Goal: Transaction & Acquisition: Purchase product/service

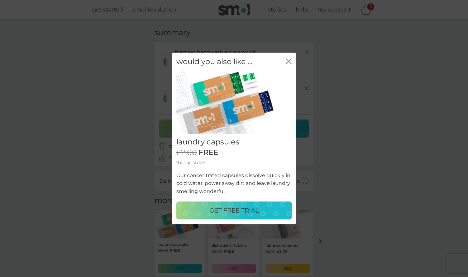
click at [227, 212] on p "GET FREE TRIAL" at bounding box center [234, 211] width 50 height 10
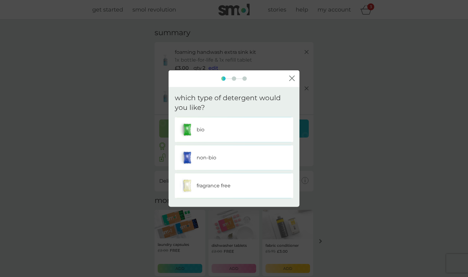
click at [217, 157] on div "non-bio" at bounding box center [234, 158] width 109 height 16
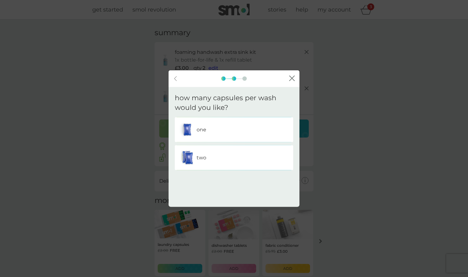
click at [218, 128] on div "one" at bounding box center [234, 130] width 109 height 16
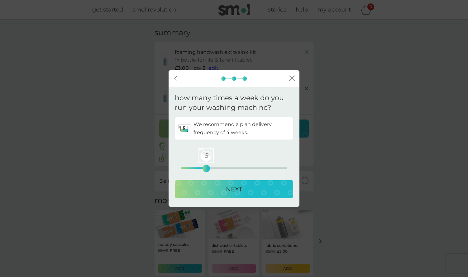
drag, startPoint x: 181, startPoint y: 168, endPoint x: 206, endPoint y: 169, distance: 25.6
click at [206, 169] on div "6" at bounding box center [206, 168] width 2 height 2
drag, startPoint x: 208, startPoint y: 169, endPoint x: 203, endPoint y: 169, distance: 5.6
click at [203, 169] on div "5" at bounding box center [202, 168] width 2 height 2
click at [239, 187] on p "NEXT" at bounding box center [234, 189] width 16 height 10
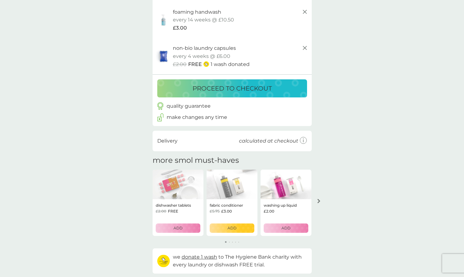
scroll to position [125, 0]
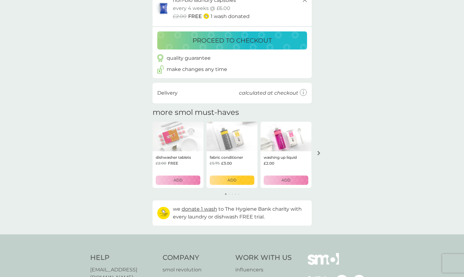
click at [177, 177] on p "ADD" at bounding box center [177, 180] width 9 height 6
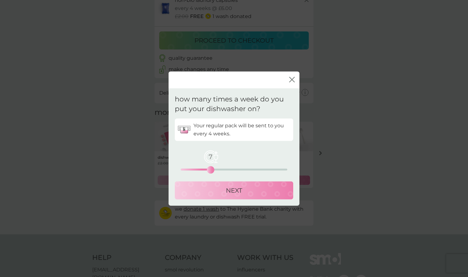
drag, startPoint x: 181, startPoint y: 169, endPoint x: 210, endPoint y: 170, distance: 28.7
click at [210, 170] on div "7" at bounding box center [210, 170] width 2 height 2
click at [215, 190] on div "NEXT" at bounding box center [234, 190] width 106 height 10
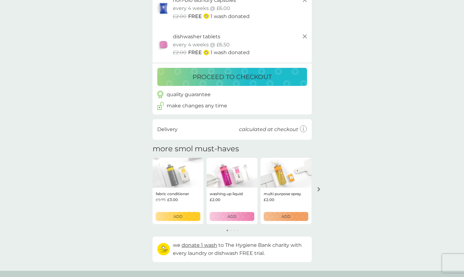
click at [216, 214] on div "ADD" at bounding box center [232, 217] width 36 height 6
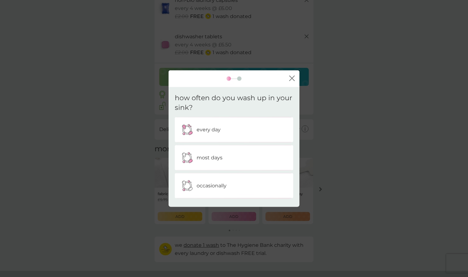
click at [207, 182] on p "occasionally" at bounding box center [212, 186] width 30 height 8
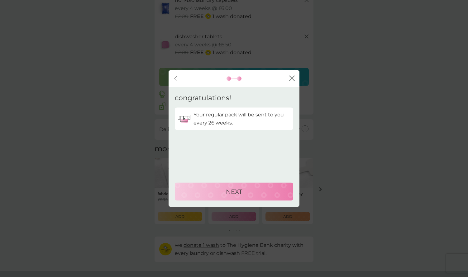
click at [215, 192] on div "NEXT" at bounding box center [234, 192] width 106 height 10
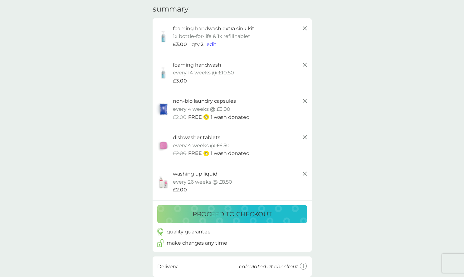
scroll to position [14, 0]
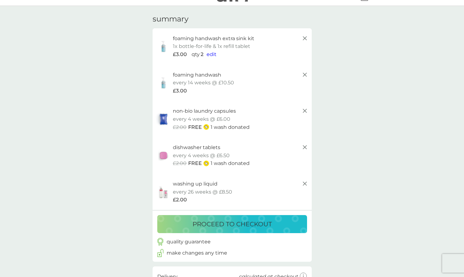
click at [245, 222] on p "proceed to checkout" at bounding box center [231, 224] width 79 height 10
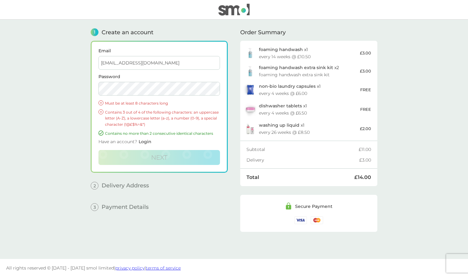
type input "[EMAIL_ADDRESS][DOMAIN_NAME]"
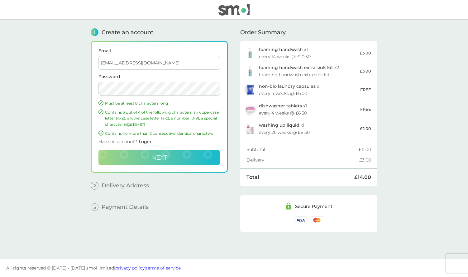
click at [139, 162] on button "Next" at bounding box center [160, 157] width 122 height 15
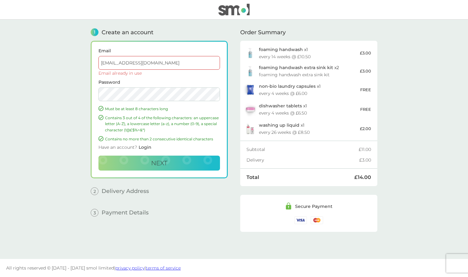
click at [146, 145] on span "Login" at bounding box center [145, 148] width 13 height 6
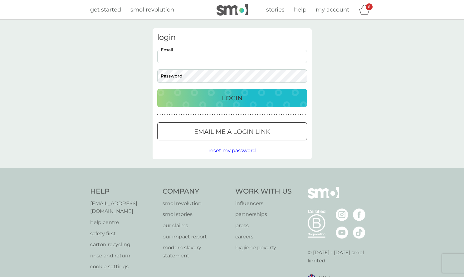
type input "[EMAIL_ADDRESS][DOMAIN_NAME]"
click at [228, 95] on p "Login" at bounding box center [232, 98] width 21 height 10
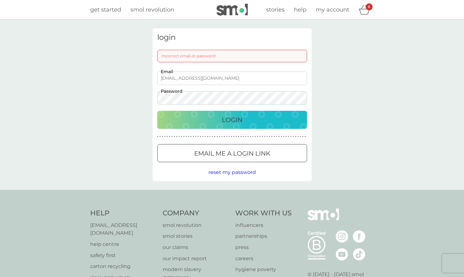
click at [231, 172] on span "reset my password" at bounding box center [231, 173] width 47 height 6
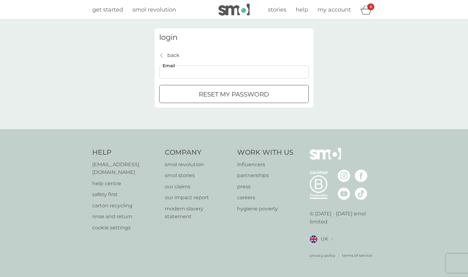
type input "[EMAIL_ADDRESS][DOMAIN_NAME]"
click at [211, 93] on p "reset my password" at bounding box center [234, 94] width 70 height 10
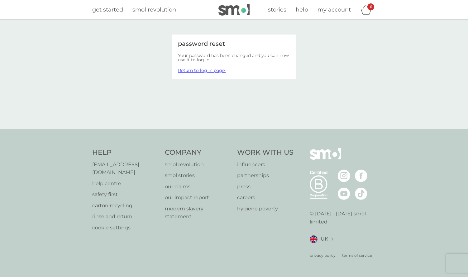
click at [366, 13] on icon "basket" at bounding box center [366, 10] width 12 height 10
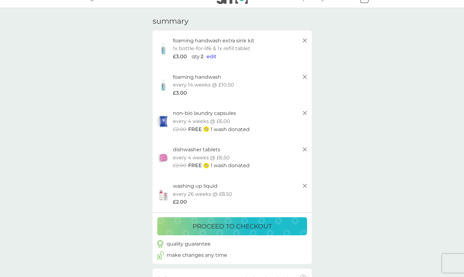
scroll to position [10, 0]
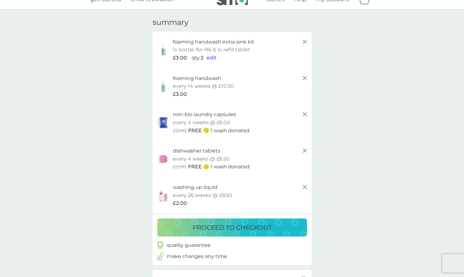
click at [221, 223] on p "proceed to checkout" at bounding box center [231, 228] width 79 height 10
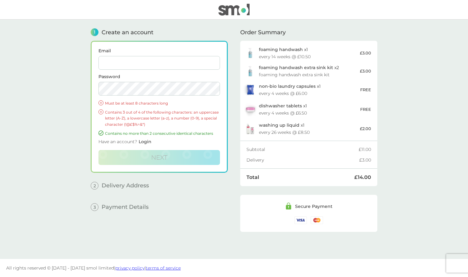
type input "[EMAIL_ADDRESS][DOMAIN_NAME]"
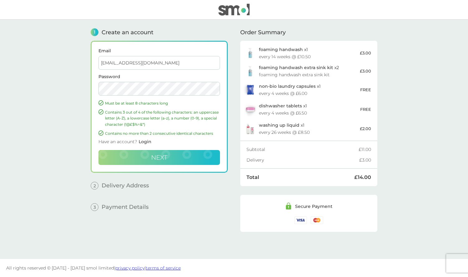
click at [159, 163] on button "Next" at bounding box center [160, 157] width 122 height 15
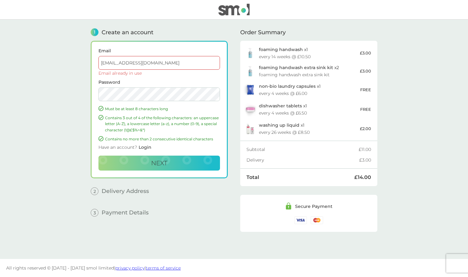
click at [146, 149] on span "Login" at bounding box center [145, 148] width 13 height 6
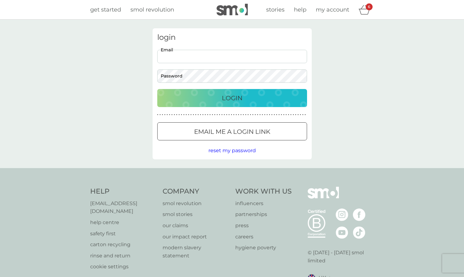
type input "[EMAIL_ADDRESS][DOMAIN_NAME]"
click at [226, 96] on p "Login" at bounding box center [232, 98] width 21 height 10
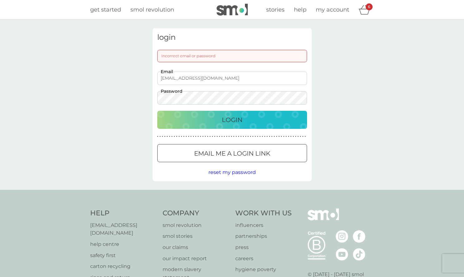
click at [147, 99] on div "login Incorrect email or password lauraashtonphillips@gmail.com Email Password …" at bounding box center [232, 105] width 464 height 171
click at [188, 119] on div "Login" at bounding box center [231, 120] width 137 height 10
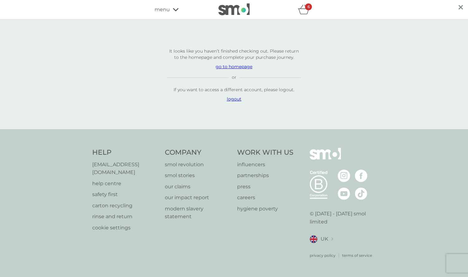
click at [300, 7] on icon "basket" at bounding box center [304, 10] width 12 height 10
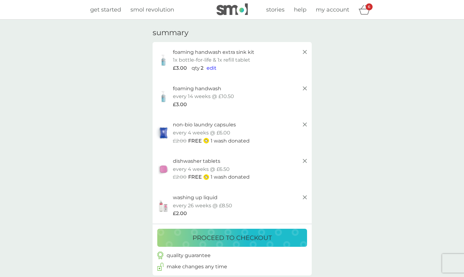
click at [243, 239] on p "proceed to checkout" at bounding box center [231, 238] width 79 height 10
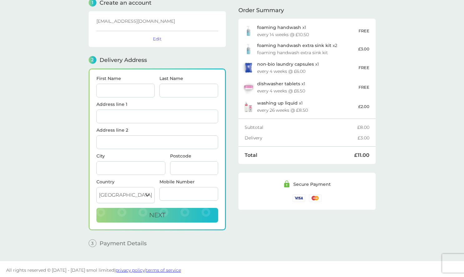
scroll to position [32, 0]
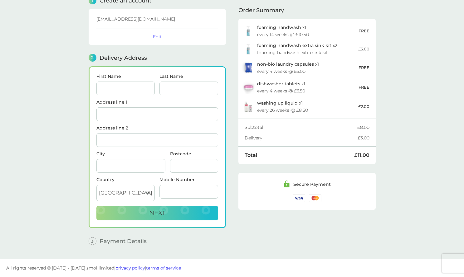
click at [132, 96] on div "First Name" at bounding box center [125, 87] width 63 height 26
click at [148, 88] on input "First Name" at bounding box center [125, 89] width 59 height 14
type input "[PERSON_NAME]"
click at [213, 88] on input "Last Name" at bounding box center [188, 89] width 59 height 14
type input "[PERSON_NAME]"
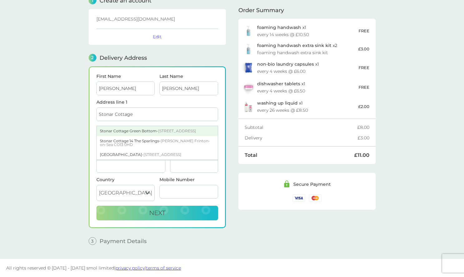
click at [163, 132] on span "[STREET_ADDRESS]" at bounding box center [177, 131] width 38 height 5
type input "Stonar Cottage, Green Bottom"
type input "Littledean"
type input "Cinderford"
type input "GL14 3LH"
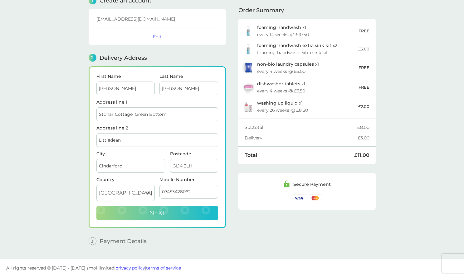
type input "07453428062"
click at [146, 218] on button "Next" at bounding box center [157, 213] width 122 height 15
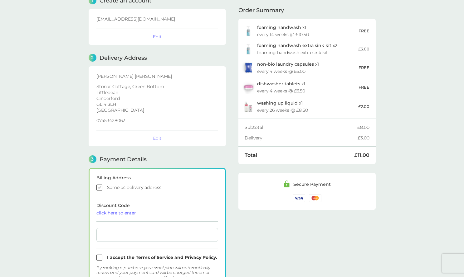
checkbox input "true"
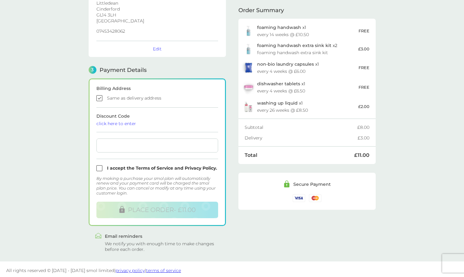
scroll to position [123, 0]
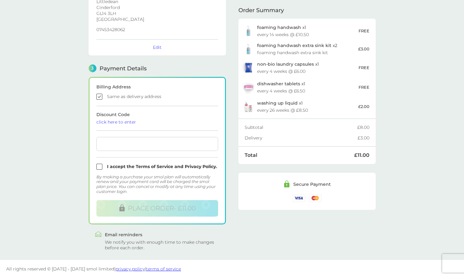
click at [135, 147] on div at bounding box center [157, 144] width 122 height 14
click at [99, 166] on input "checkbox" at bounding box center [157, 167] width 122 height 6
checkbox input "true"
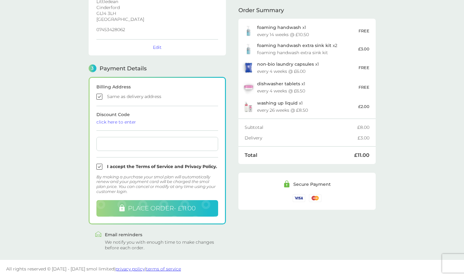
click at [168, 206] on span "PLACE ORDER - £11.00" at bounding box center [162, 208] width 68 height 7
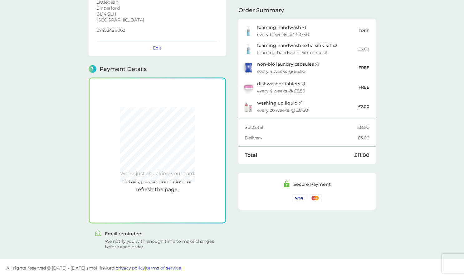
scroll to position [121, 0]
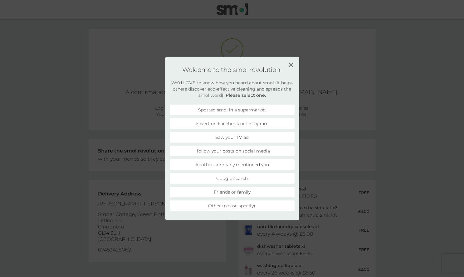
click at [267, 120] on li "Advert on Facebook or Instagram" at bounding box center [232, 123] width 125 height 11
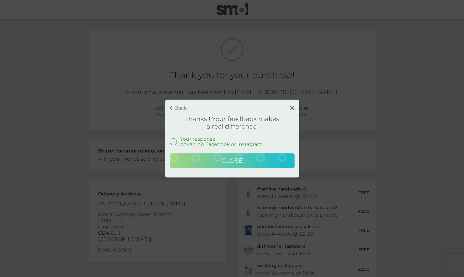
click at [233, 162] on span "Close" at bounding box center [231, 160] width 21 height 7
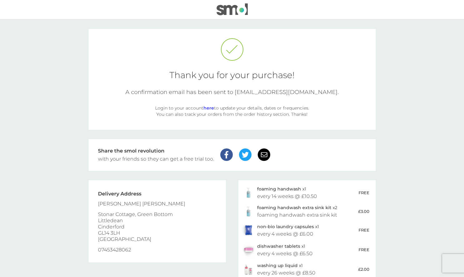
click at [232, 7] on img at bounding box center [231, 9] width 31 height 12
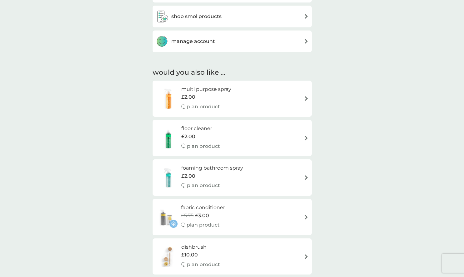
scroll to position [425, 0]
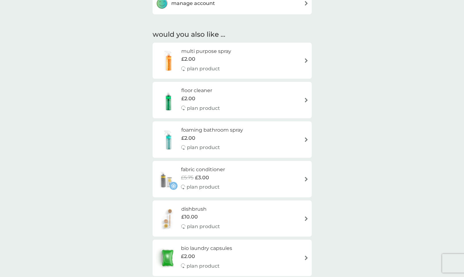
click at [246, 176] on div "fabric conditioner £5.75 £3.00 plan product" at bounding box center [232, 179] width 153 height 27
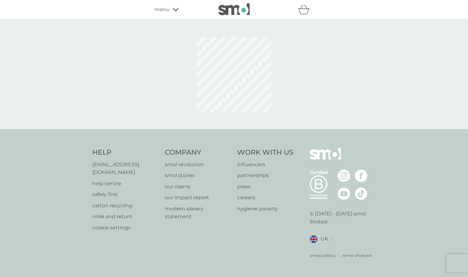
select select "182"
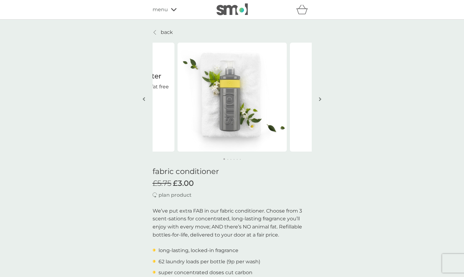
click at [321, 100] on img "button" at bounding box center [320, 99] width 2 height 5
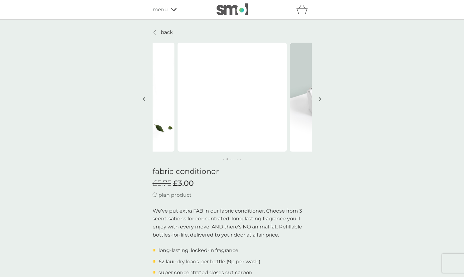
click at [321, 100] on img "button" at bounding box center [320, 99] width 2 height 5
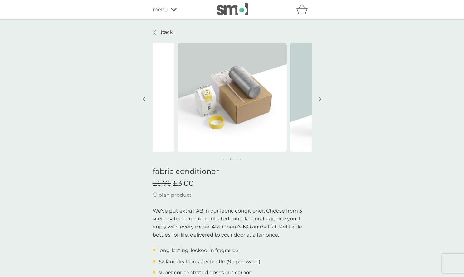
click at [321, 100] on img "button" at bounding box center [320, 99] width 2 height 5
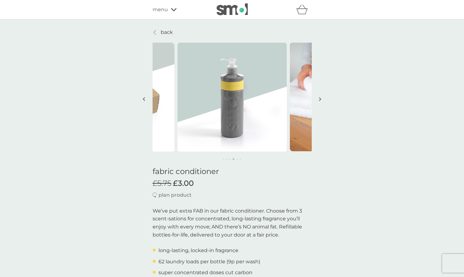
click at [321, 100] on img "button" at bounding box center [320, 99] width 2 height 5
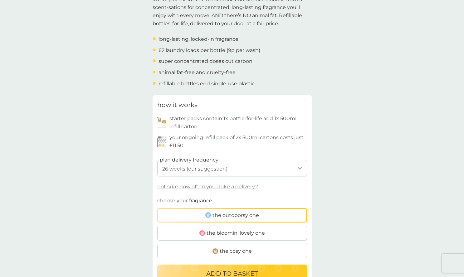
scroll to position [251, 0]
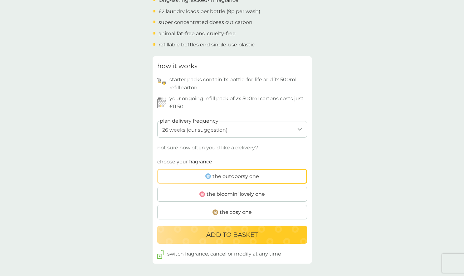
click at [265, 230] on div "ADD TO BASKET" at bounding box center [231, 235] width 137 height 10
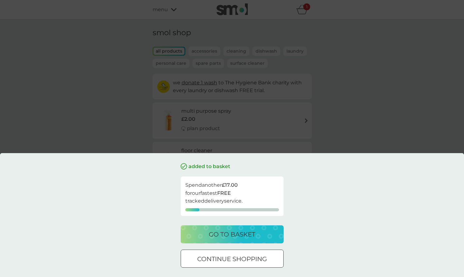
click at [262, 232] on div "go to basket" at bounding box center [232, 235] width 90 height 10
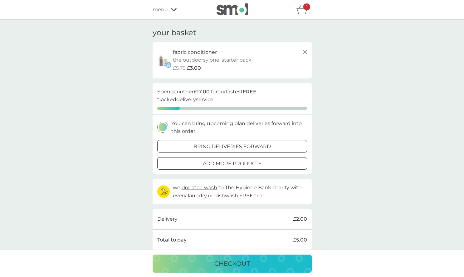
click at [296, 9] on icon "basket" at bounding box center [301, 9] width 11 height 0
